Goal: Find specific page/section: Find specific page/section

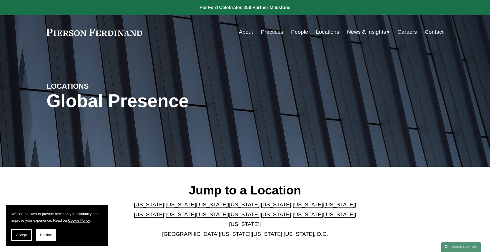
click at [201, 207] on link "[US_STATE]" at bounding box center [212, 204] width 30 height 6
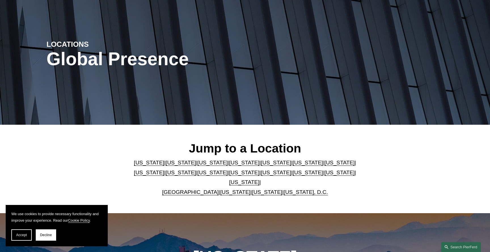
click at [201, 209] on div "Jump to a Location Arizona | California | Colorado | Delaware | Florida | Georg…" at bounding box center [245, 169] width 490 height 88
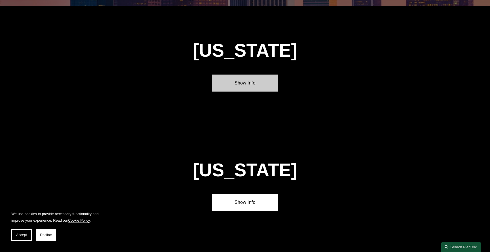
scroll to position [489, 0]
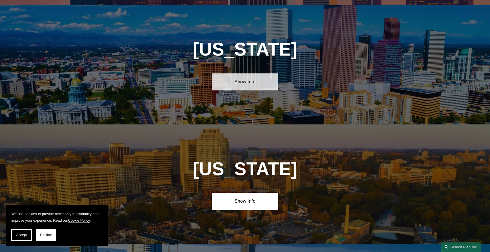
click at [241, 82] on link "Show Info" at bounding box center [245, 81] width 66 height 17
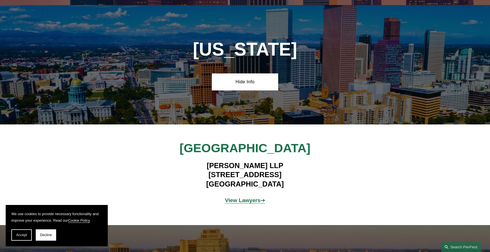
click at [239, 197] on strong "View Lawyers" at bounding box center [243, 200] width 36 height 6
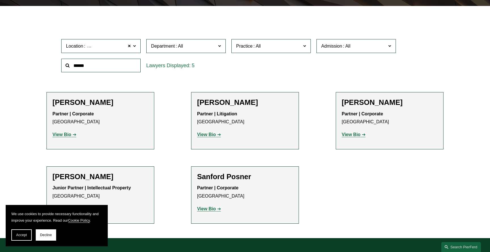
scroll to position [160, 0]
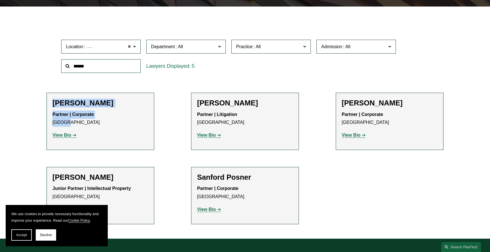
drag, startPoint x: 52, startPoint y: 102, endPoint x: 114, endPoint y: 123, distance: 65.1
click at [114, 123] on div "[PERSON_NAME] Partner | Corporate Denver View Bio Location: [GEOGRAPHIC_DATA]; …" at bounding box center [100, 121] width 96 height 45
copy div "[PERSON_NAME] Partner | Corporate [GEOGRAPHIC_DATA]"
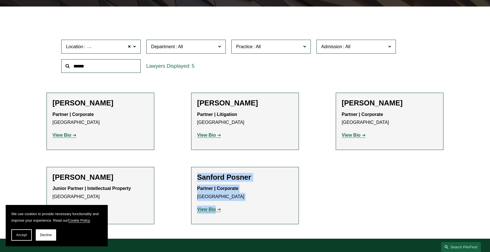
drag, startPoint x: 242, startPoint y: 210, endPoint x: 189, endPoint y: 182, distance: 60.3
click at [189, 181] on ul "Filter Location [GEOGRAPHIC_DATA] [GEOGRAPHIC_DATA] All [GEOGRAPHIC_DATA] [GEOG…" at bounding box center [245, 122] width 426 height 204
copy div "[PERSON_NAME] Partner | Corporate [GEOGRAPHIC_DATA] View Bio"
